Goal: Check status: Check status

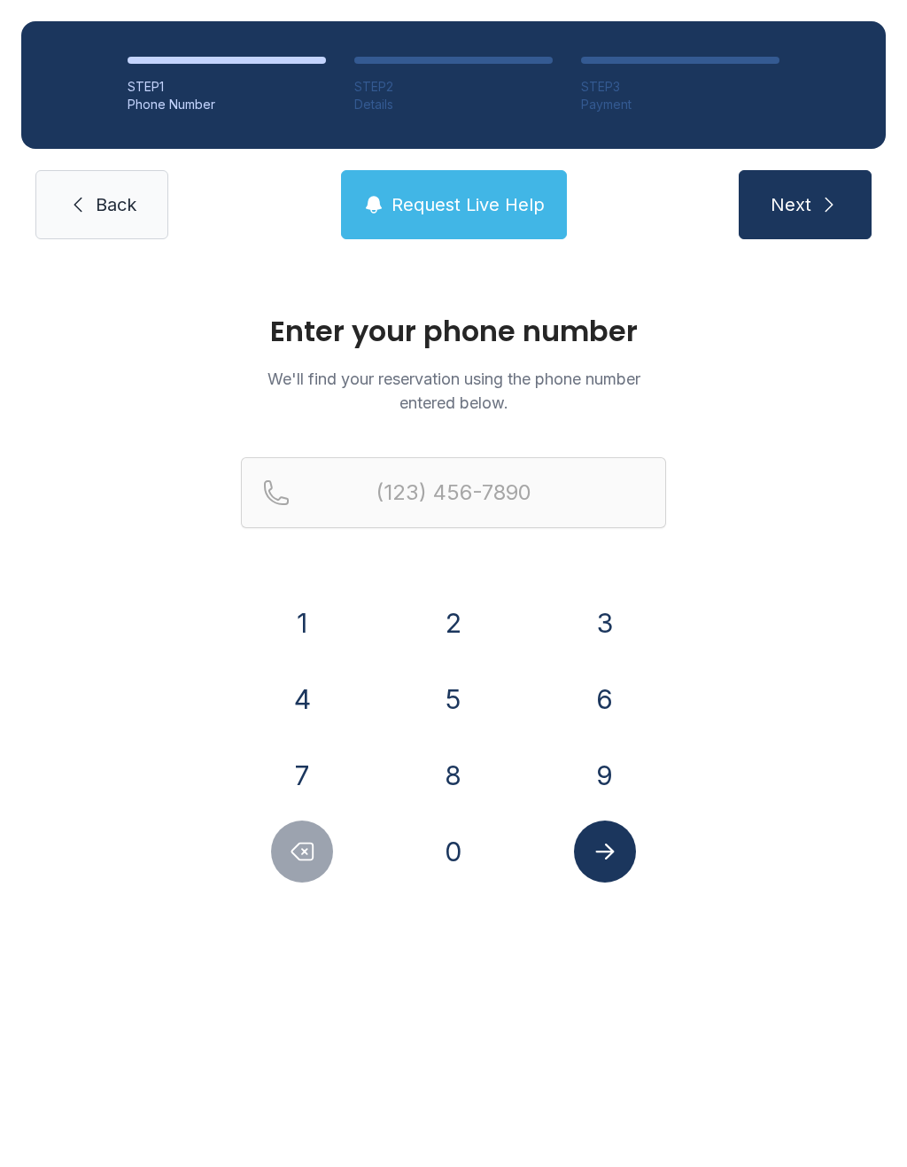
click at [451, 700] on button "5" at bounding box center [454, 699] width 62 height 62
click at [459, 849] on button "0" at bounding box center [454, 852] width 62 height 62
click at [461, 689] on button "5" at bounding box center [454, 699] width 62 height 62
click at [451, 613] on button "2" at bounding box center [454, 623] width 62 height 62
click at [317, 611] on button "1" at bounding box center [302, 623] width 62 height 62
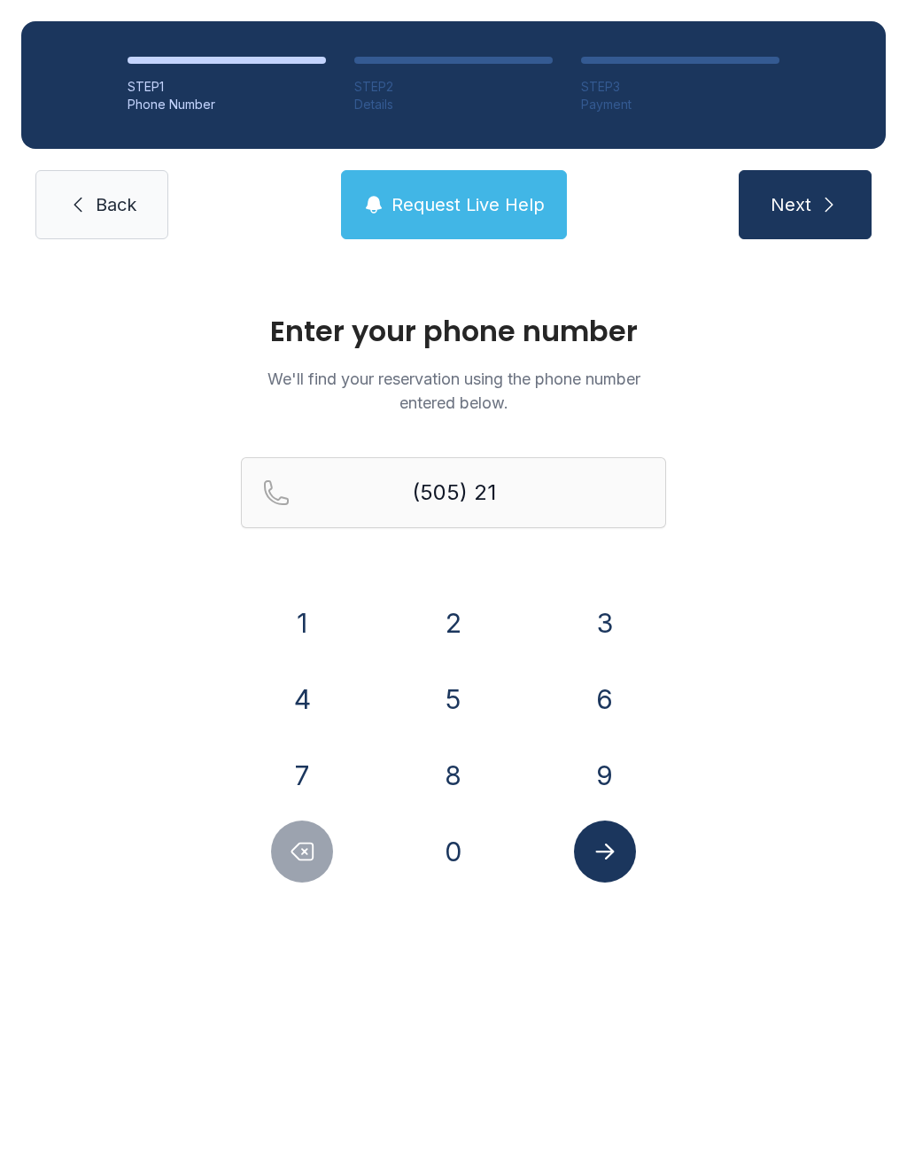
click at [460, 698] on button "5" at bounding box center [454, 699] width 62 height 62
click at [460, 697] on button "5" at bounding box center [454, 699] width 62 height 62
click at [441, 770] on button "8" at bounding box center [454, 775] width 62 height 62
click at [440, 770] on button "8" at bounding box center [454, 775] width 62 height 62
click at [449, 853] on button "0" at bounding box center [454, 852] width 62 height 62
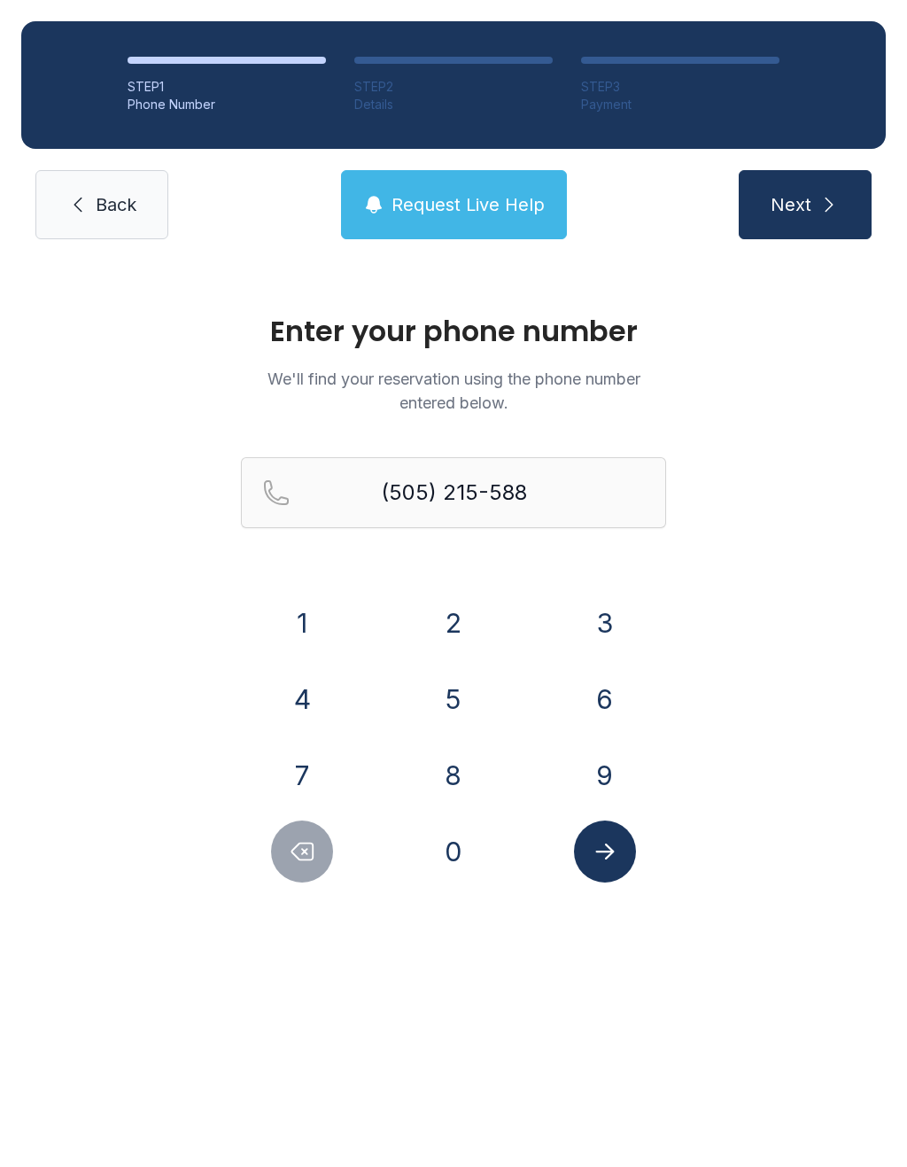
type input "[PHONE_NUMBER]"
click at [798, 219] on button "Next" at bounding box center [805, 204] width 133 height 69
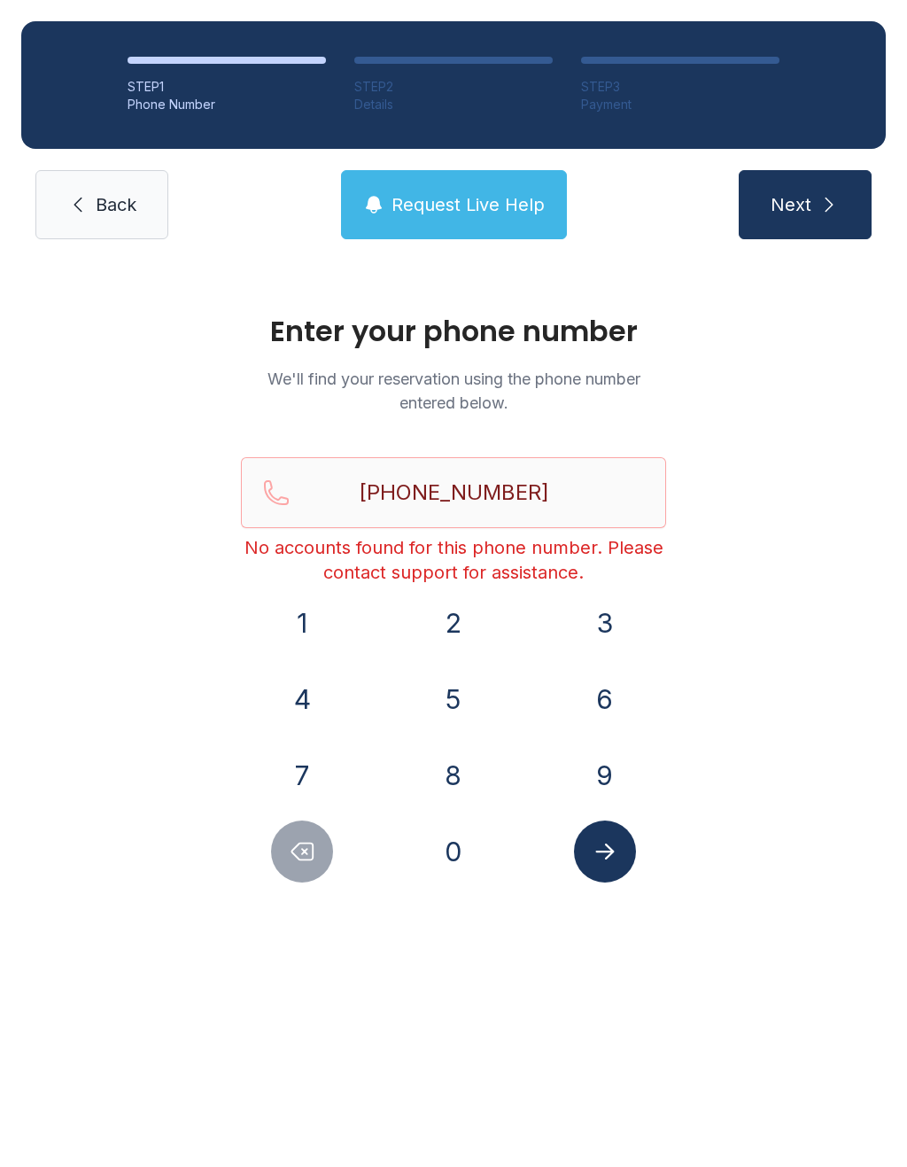
click at [119, 206] on span "Back" at bounding box center [116, 204] width 41 height 25
